Goal: Check status

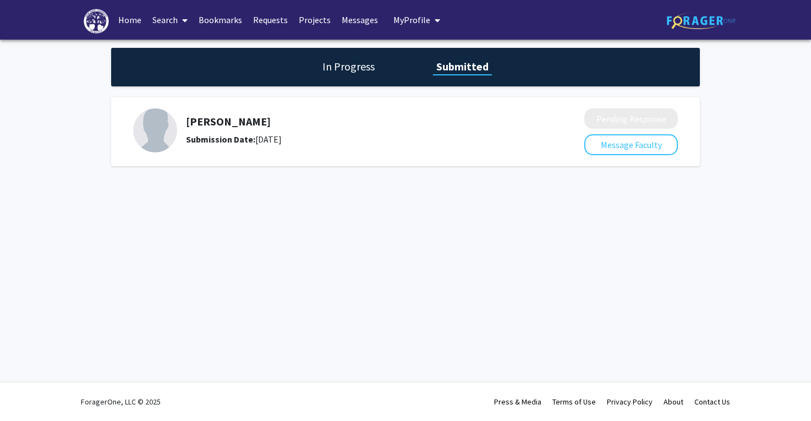
click at [300, 100] on div "[PERSON_NAME] Submission Date: [DATE] Pending Response Message Faculty" at bounding box center [405, 131] width 589 height 69
click at [330, 110] on div "[PERSON_NAME] Submission Date: [DATE]" at bounding box center [351, 130] width 436 height 44
click at [352, 72] on h1 "In Progress" at bounding box center [348, 66] width 59 height 15
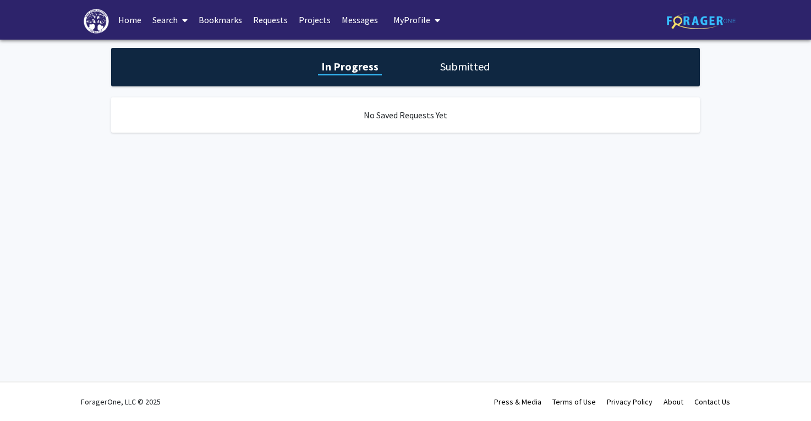
click at [432, 72] on div "In Progress Submitted" at bounding box center [405, 67] width 589 height 39
click at [455, 75] on div "In Progress Submitted" at bounding box center [405, 67] width 589 height 39
click at [457, 68] on h1 "Submitted" at bounding box center [465, 66] width 56 height 15
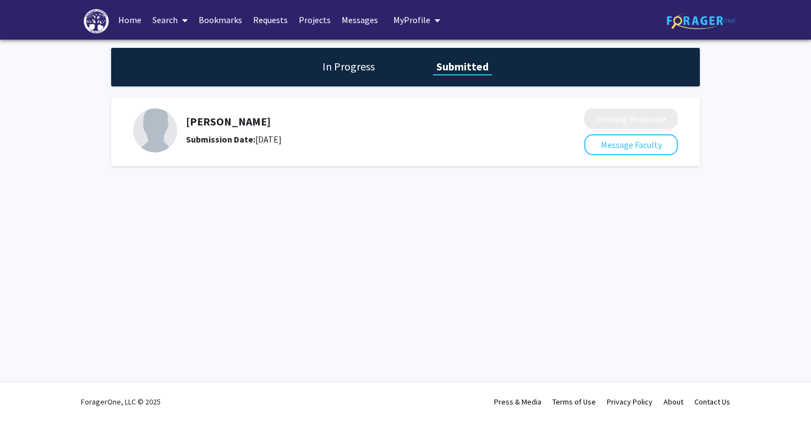
click at [301, 128] on div "[PERSON_NAME] Submission Date: [DATE]" at bounding box center [356, 130] width 340 height 31
click at [234, 126] on h5 "[PERSON_NAME]" at bounding box center [356, 121] width 340 height 13
